Goal: Information Seeking & Learning: Learn about a topic

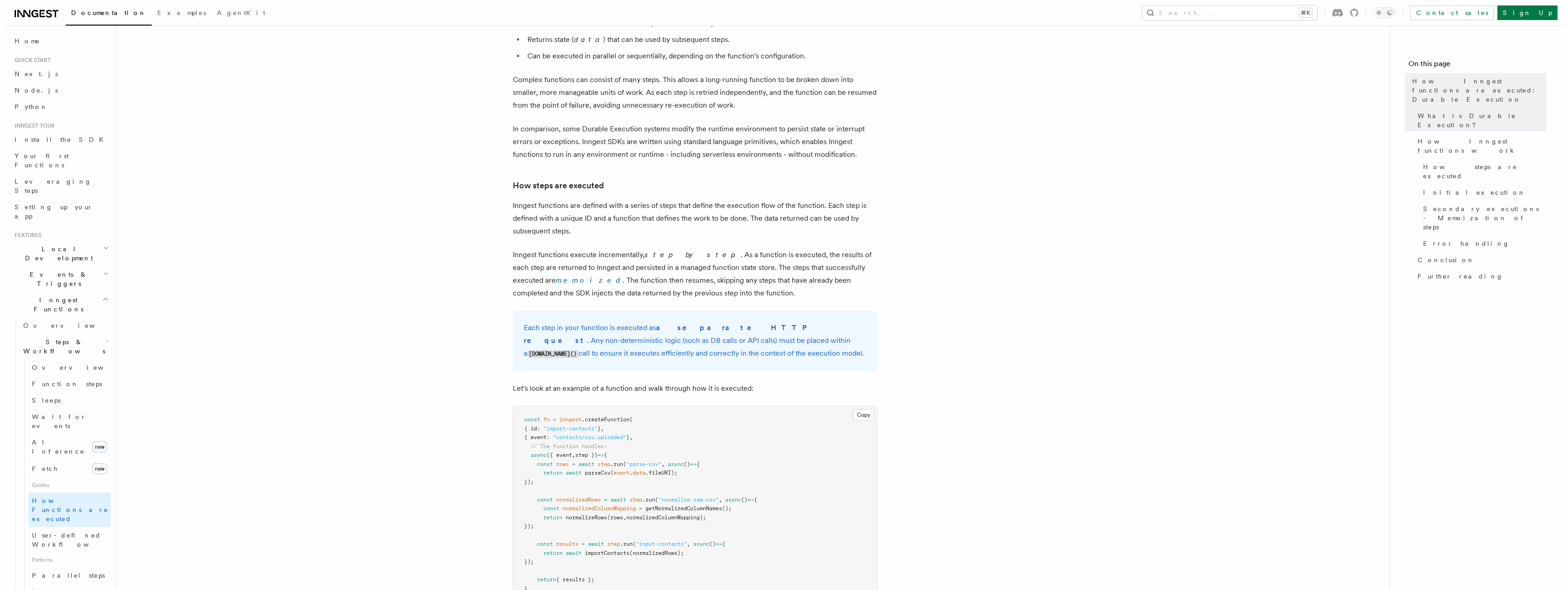
scroll to position [1029, 0]
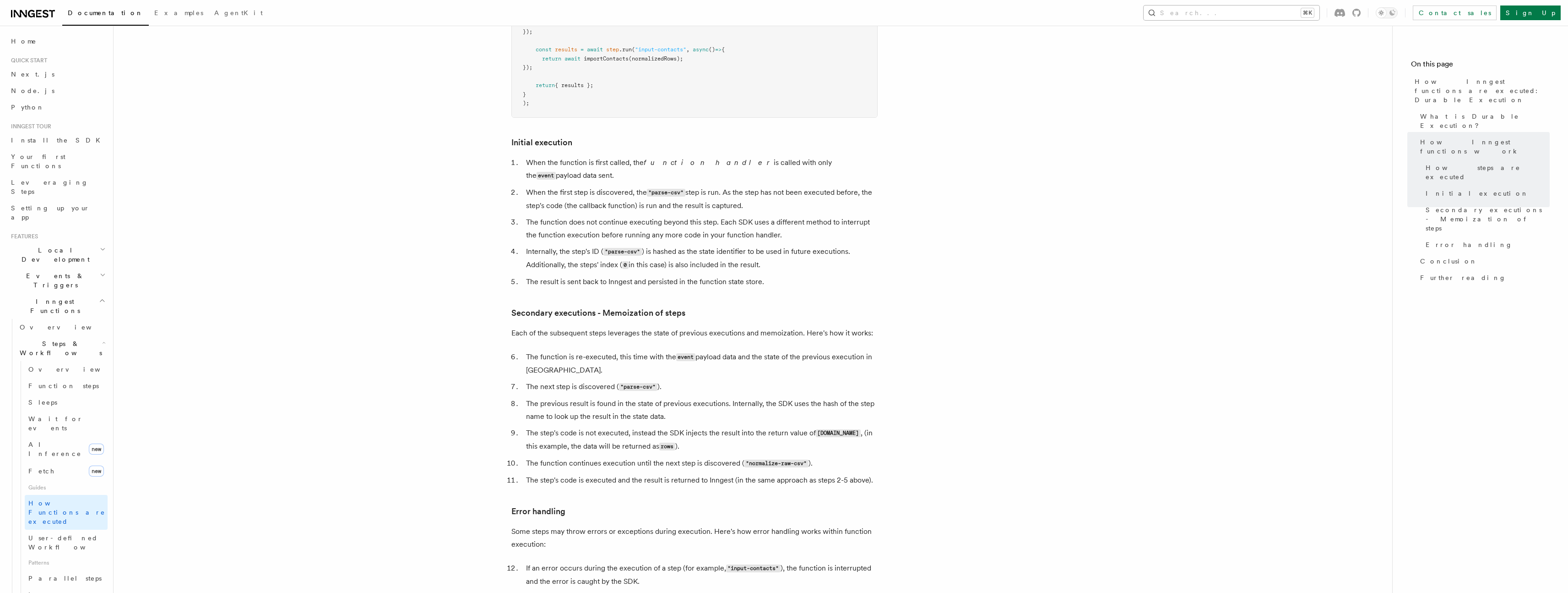
click at [1297, 13] on button "Search... ⌘K" at bounding box center [1231, 13] width 176 height 15
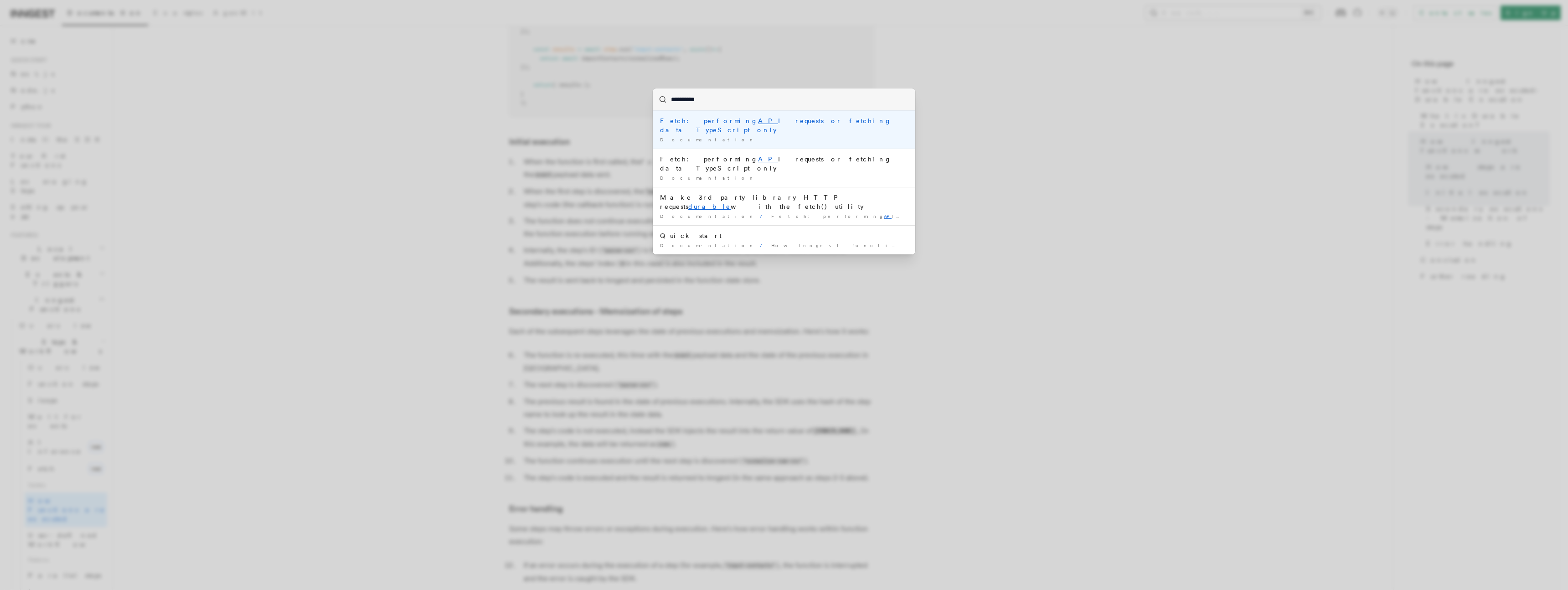
type input "**********"
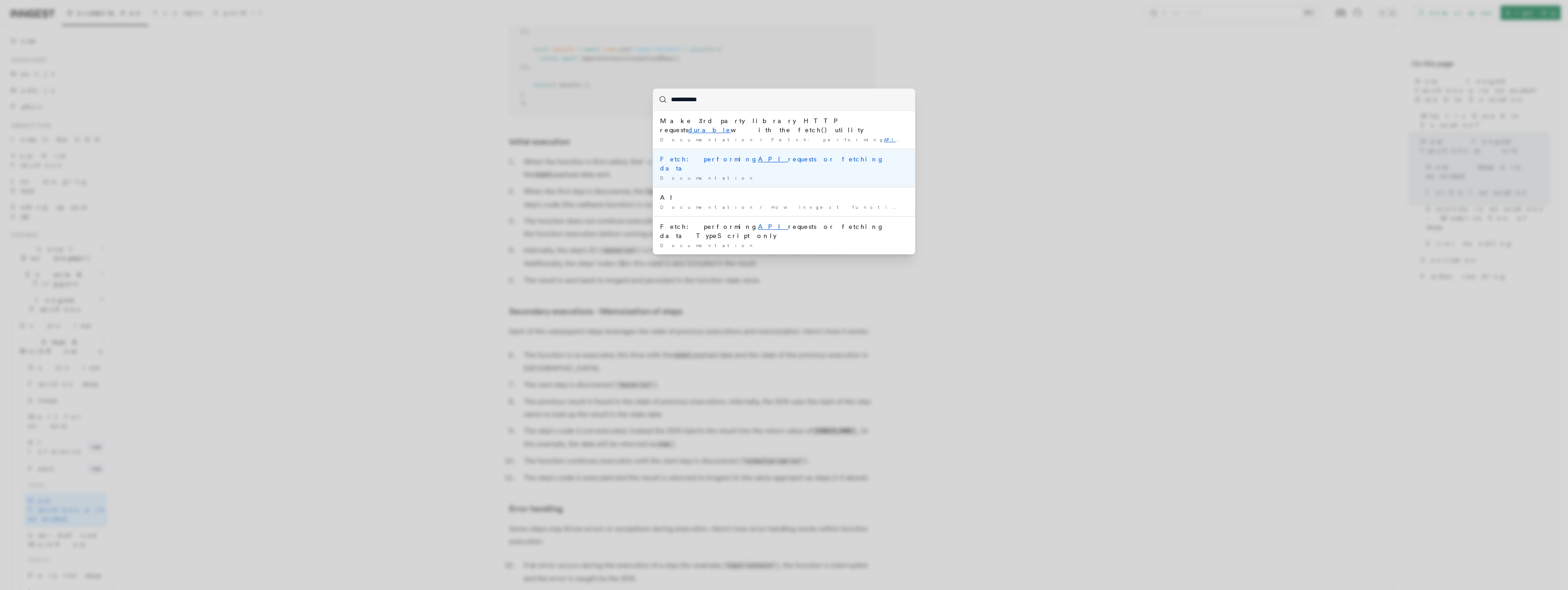
click at [745, 156] on li "Fetch: performing API requests or fetching data Documentation /" at bounding box center [784, 167] width 262 height 38
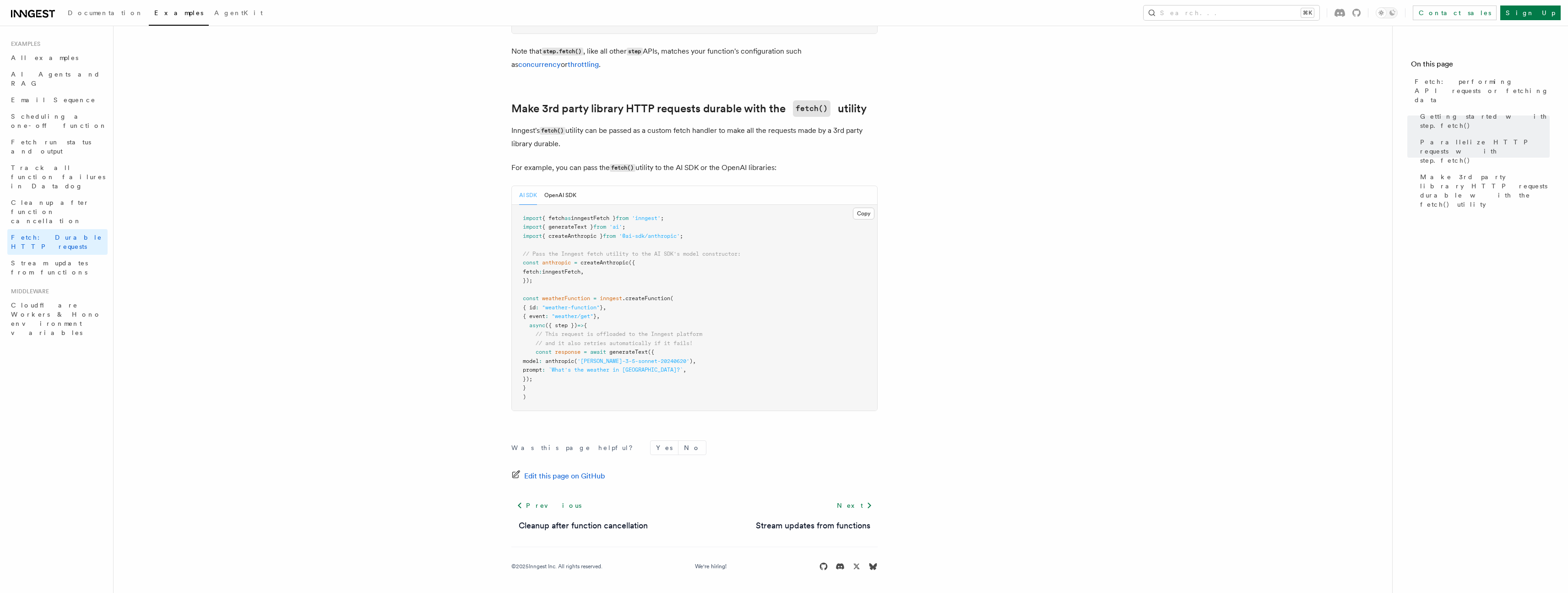
scroll to position [735, 0]
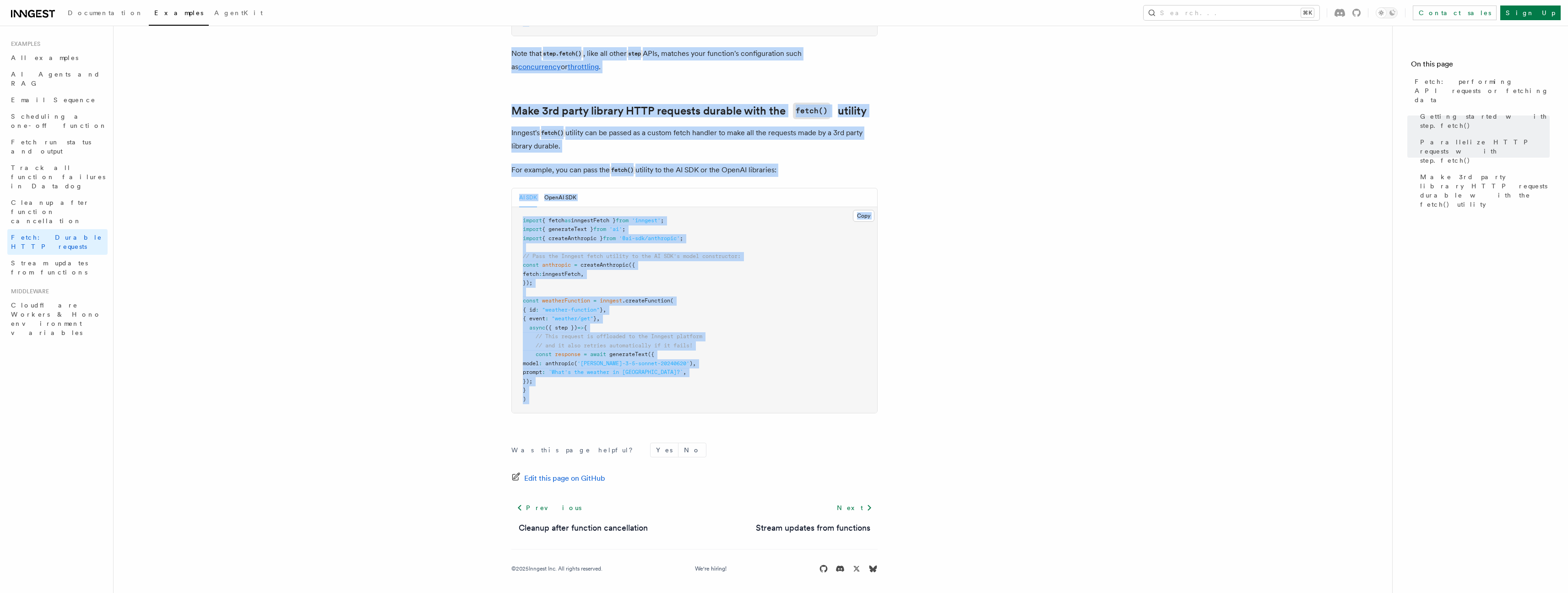
drag, startPoint x: 465, startPoint y: 61, endPoint x: 940, endPoint y: 432, distance: 602.7
copy article "Fetch: performing API requests or fetching data TypeScript only The Inngest Typ…"
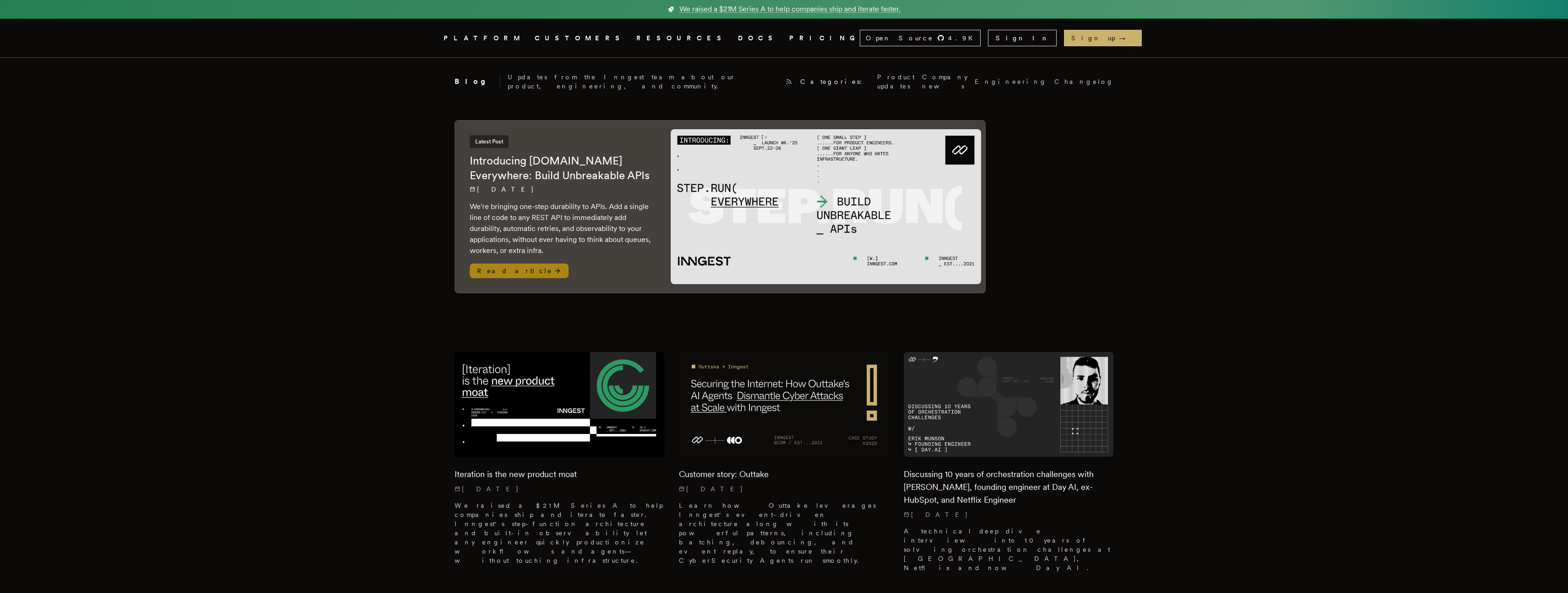
click at [540, 158] on h2 "Introducing Step.Run Everywhere: Build Unbreakable APIs" at bounding box center [561, 168] width 183 height 30
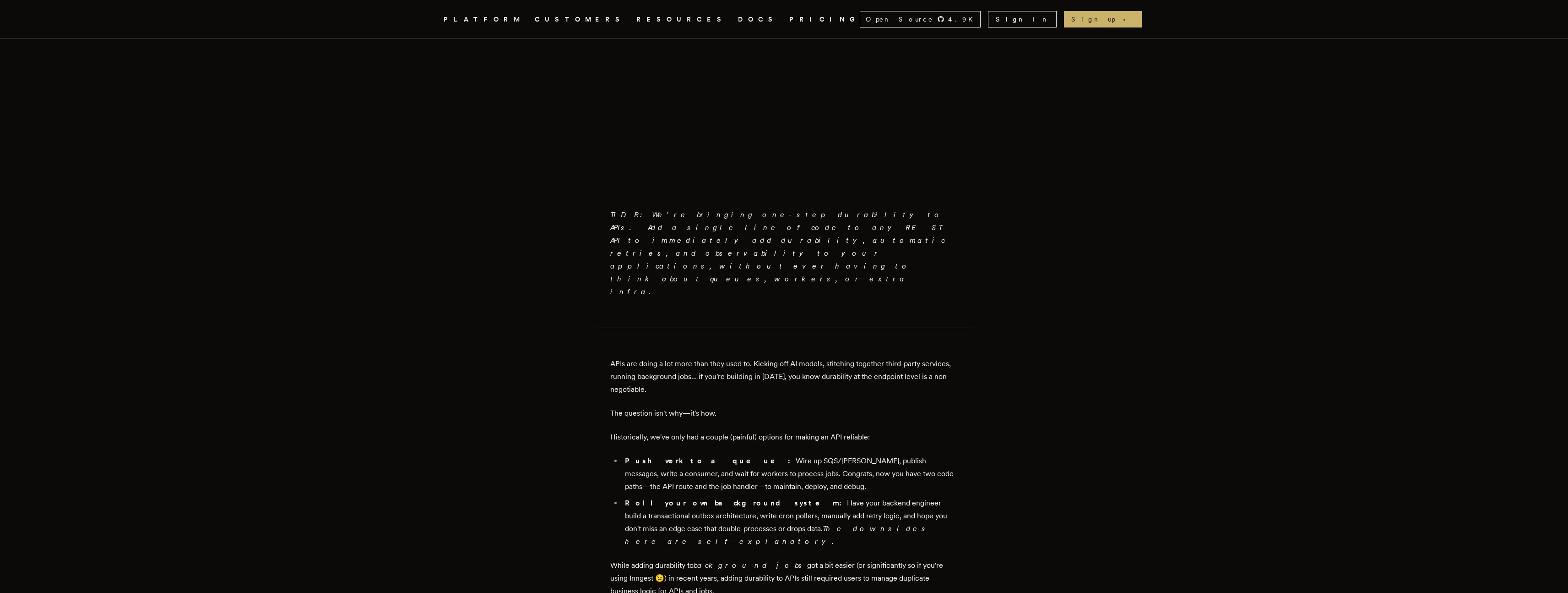
scroll to position [457, 0]
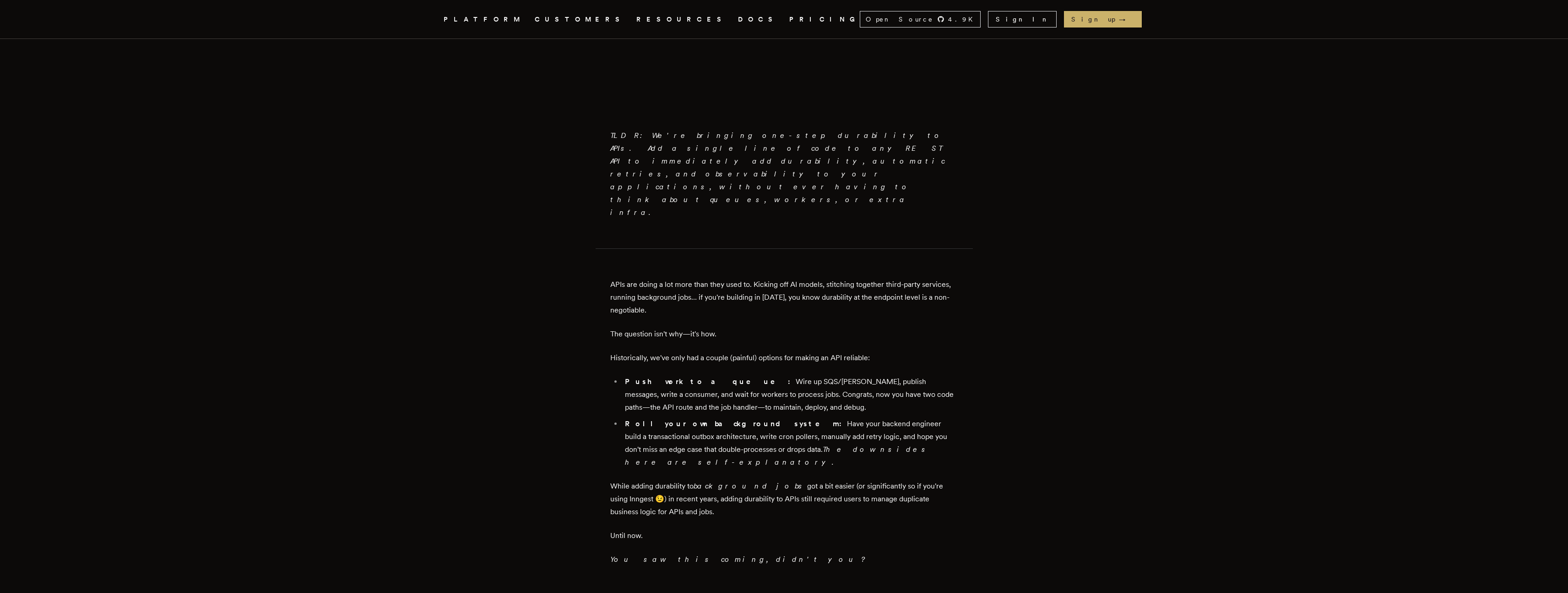
click at [926, 351] on p "Historically, we've only had a couple (painful) options for making an API relia…" at bounding box center [784, 357] width 348 height 13
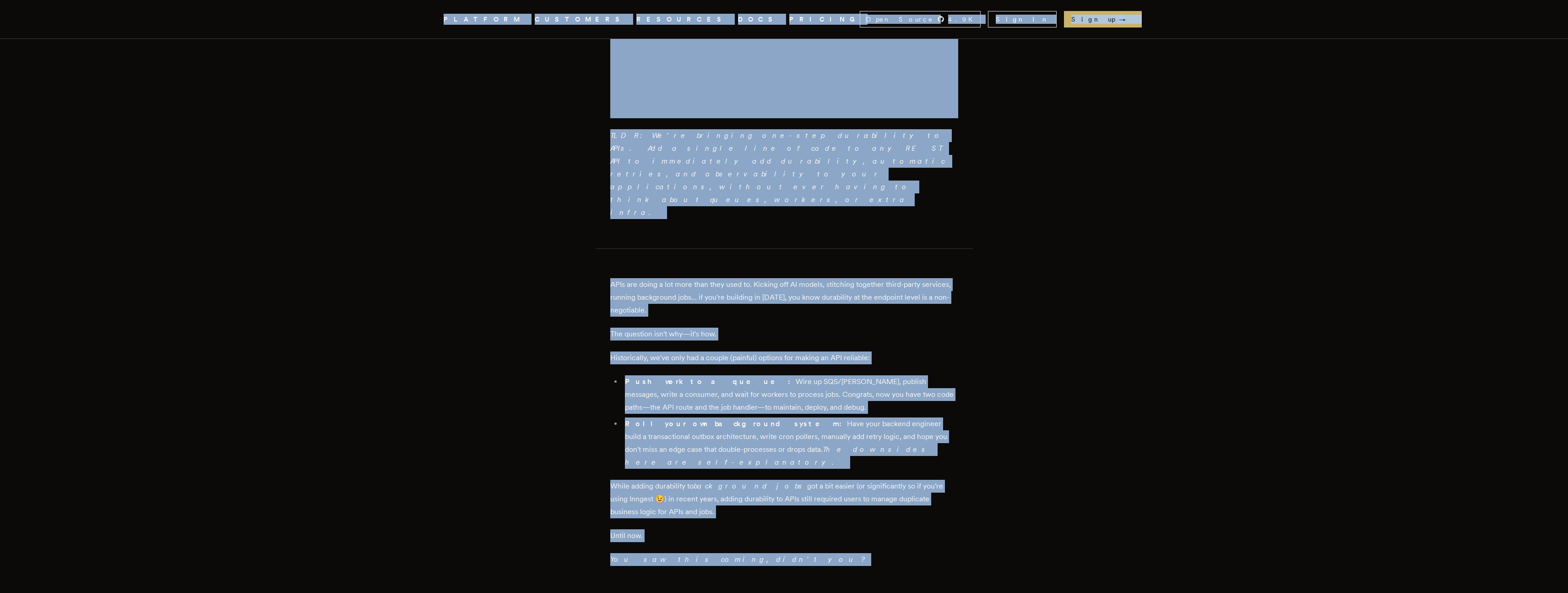
copy div "We raised a $21M Series A to help companies ship and iterate faster. Inngest .c…"
